Goal: Communication & Community: Answer question/provide support

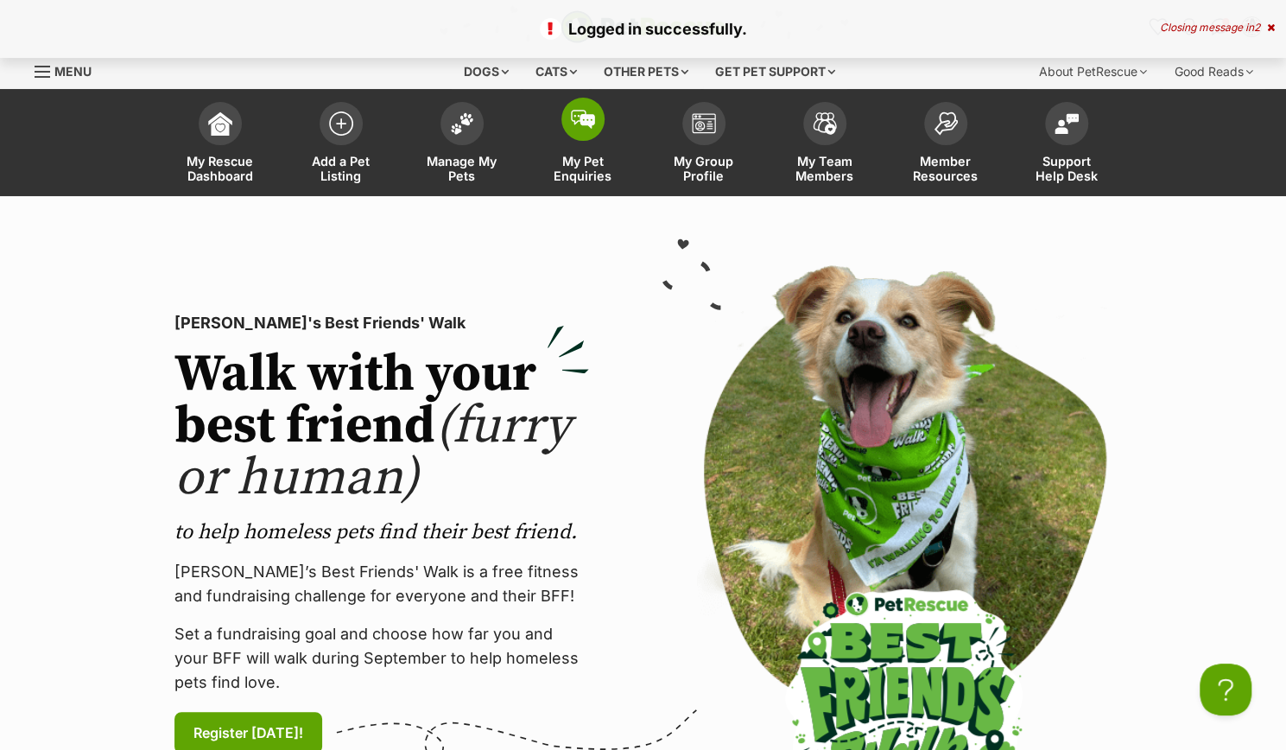
click at [562, 150] on link "My Pet Enquiries" at bounding box center [583, 144] width 121 height 103
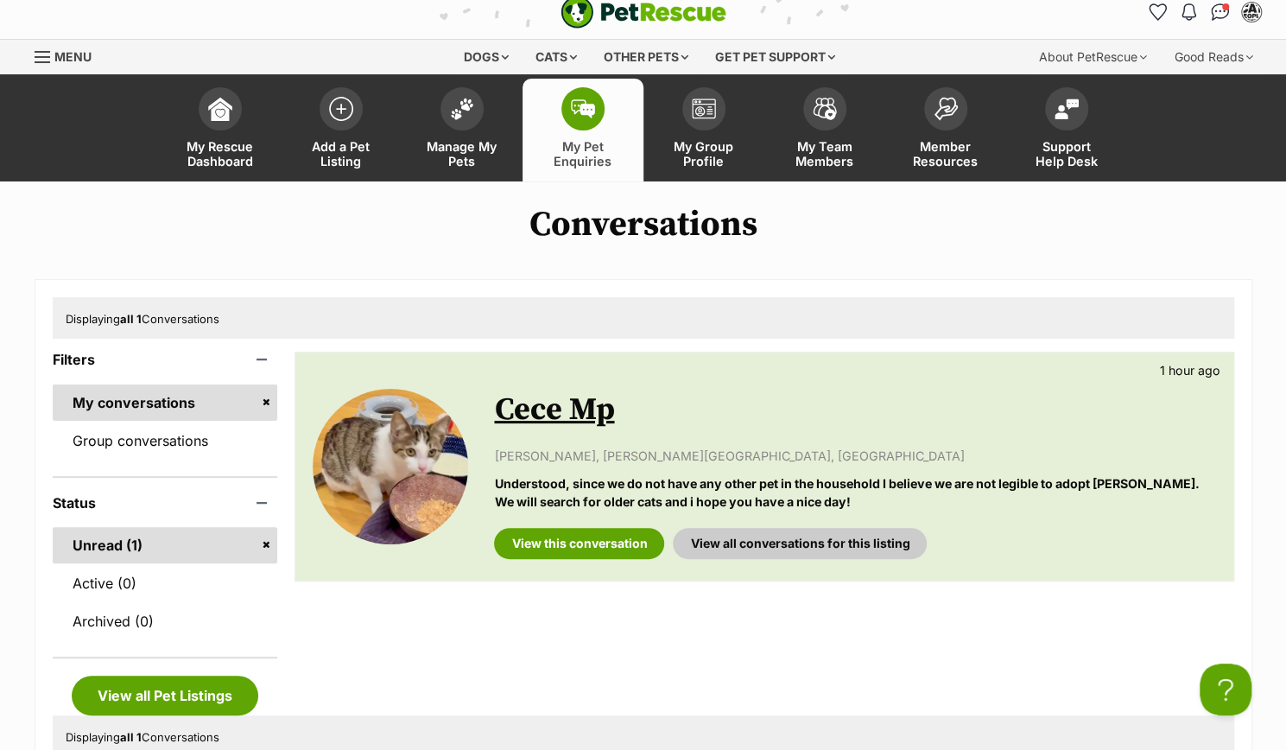
scroll to position [12, 0]
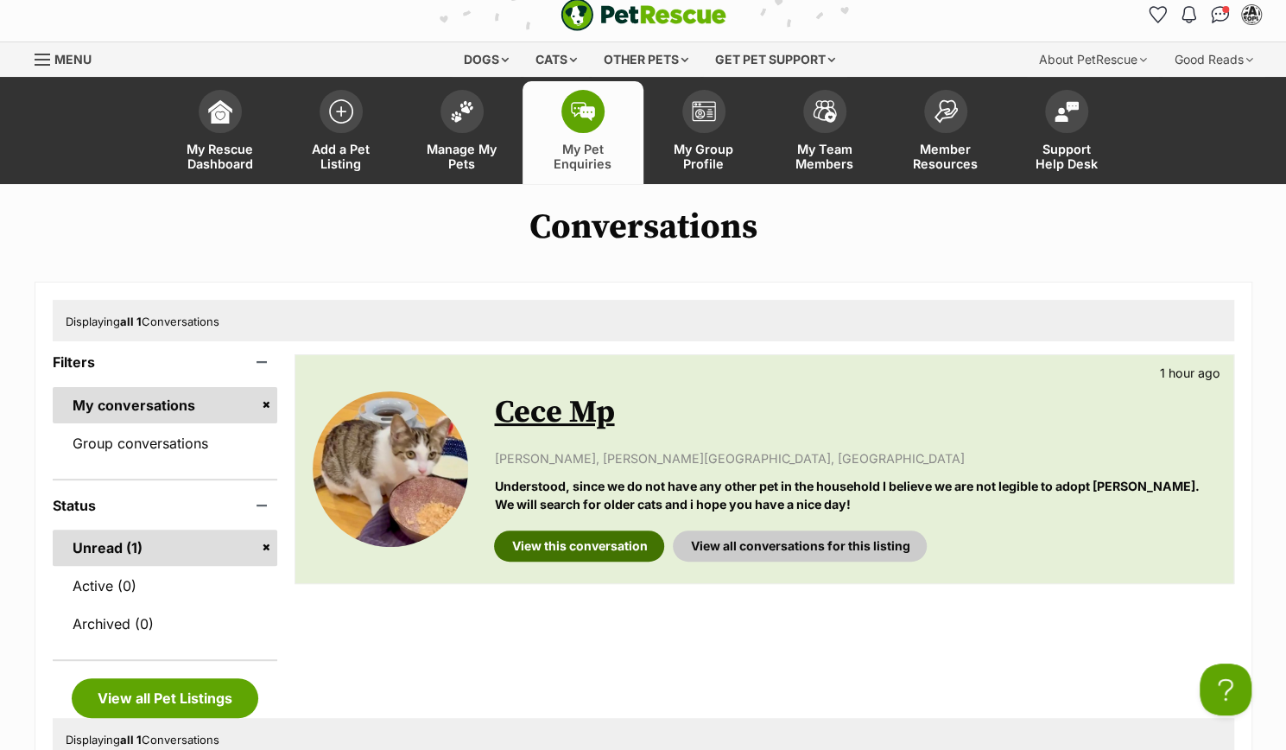
click at [583, 543] on link "View this conversation" at bounding box center [579, 545] width 170 height 31
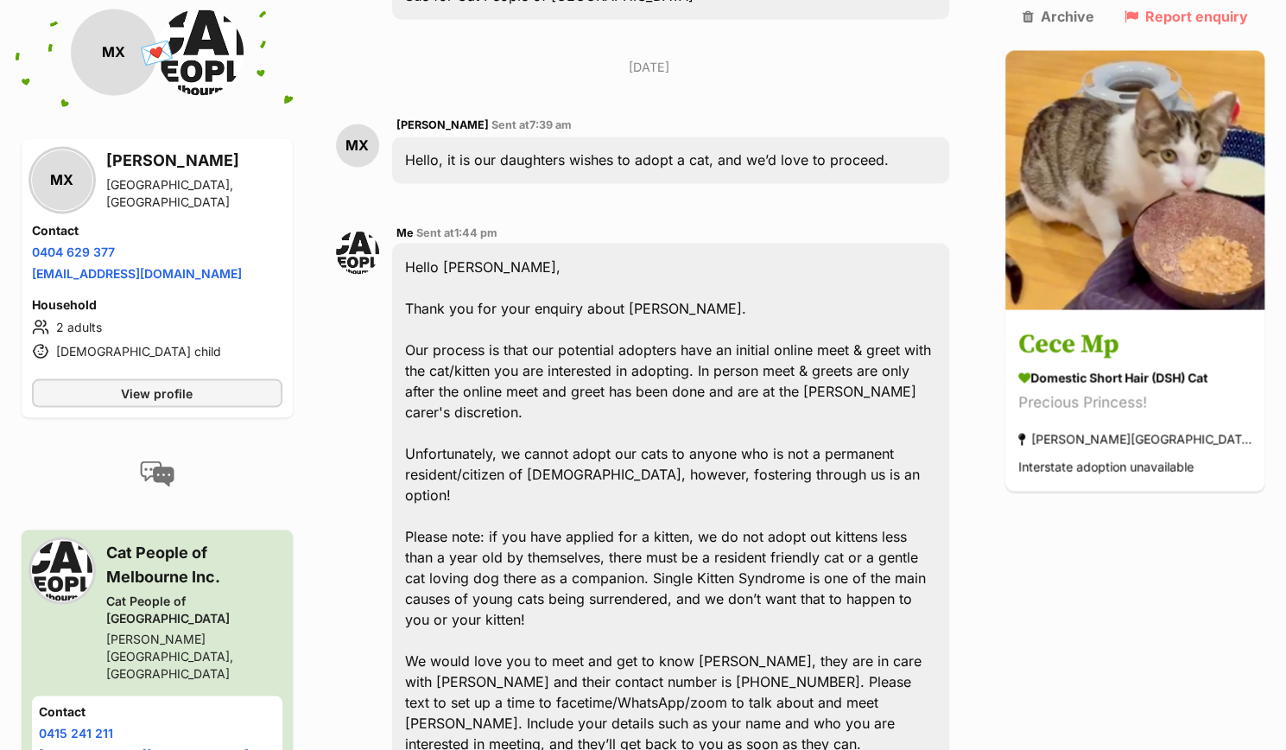
scroll to position [1669, 0]
